Goal: Information Seeking & Learning: Learn about a topic

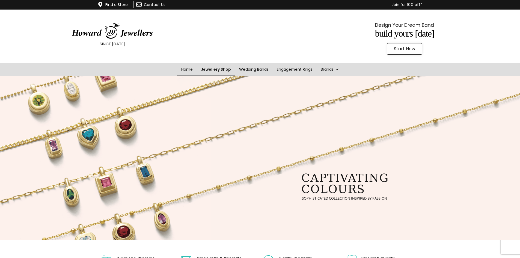
click at [221, 75] on link "Jewellery Shop" at bounding box center [216, 69] width 38 height 13
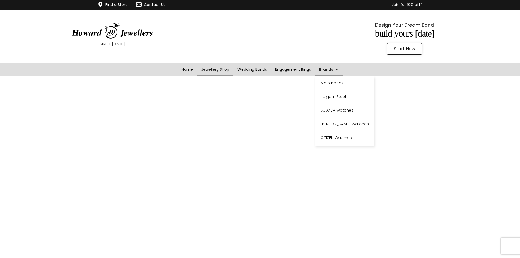
click at [341, 71] on link "Brands" at bounding box center [329, 69] width 28 height 13
click at [337, 67] on span at bounding box center [337, 69] width 4 height 13
click at [336, 70] on span at bounding box center [337, 69] width 4 height 13
click at [339, 134] on link "CITIZEN Watches" at bounding box center [344, 138] width 59 height 14
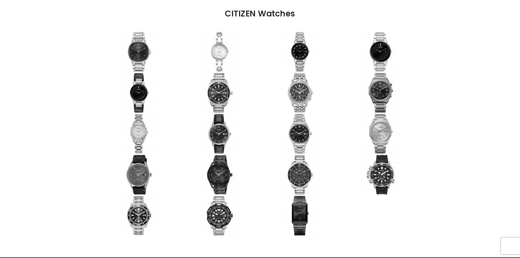
scroll to position [82, 0]
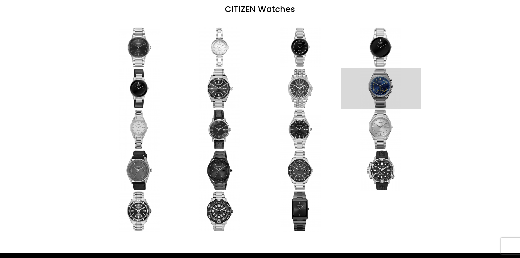
click at [382, 93] on link at bounding box center [381, 88] width 81 height 41
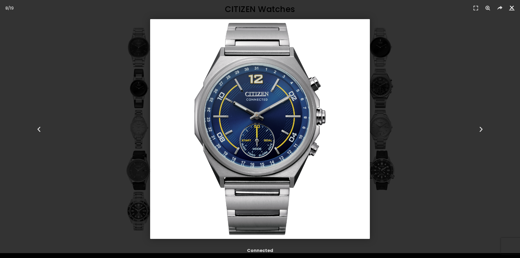
click at [512, 9] on icon "Close (Esc)" at bounding box center [511, 7] width 5 height 5
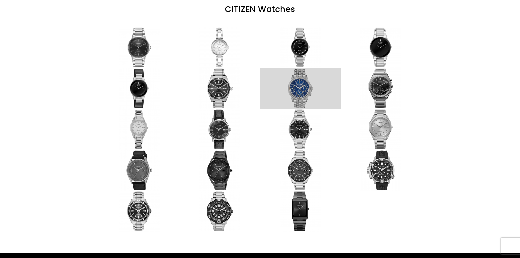
click at [298, 85] on link at bounding box center [300, 88] width 81 height 41
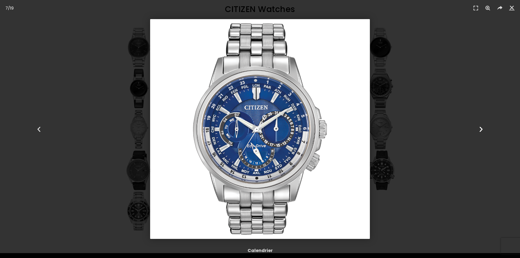
click at [447, 67] on div "Next" at bounding box center [481, 129] width 78 height 258
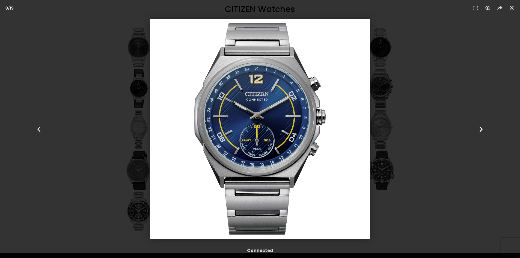
click at [455, 74] on div "Next" at bounding box center [481, 129] width 78 height 258
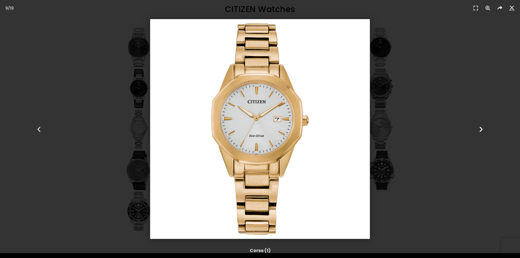
click at [459, 60] on div "Next" at bounding box center [481, 129] width 78 height 258
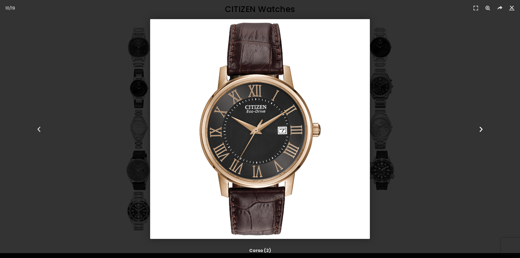
click at [457, 65] on div "Next" at bounding box center [481, 129] width 78 height 258
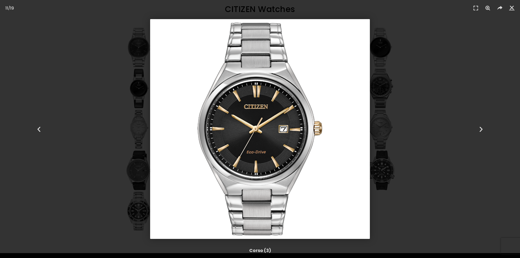
click at [409, 121] on div "11 / 19" at bounding box center [260, 129] width 482 height 220
